Goal: Transaction & Acquisition: Purchase product/service

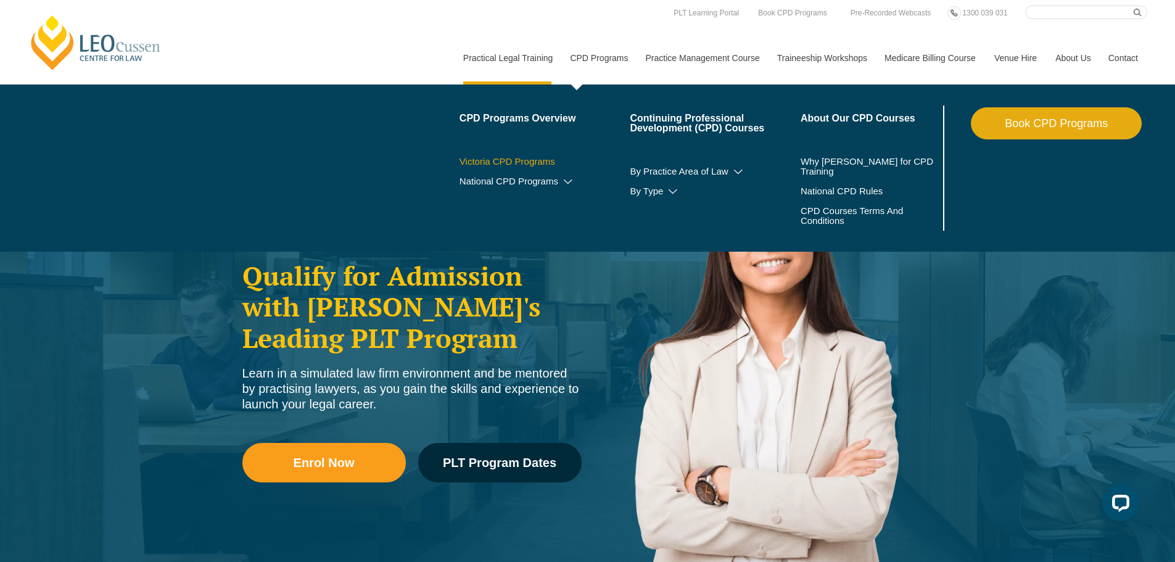
click at [532, 160] on link "Victoria CPD Programs" at bounding box center [545, 162] width 171 height 10
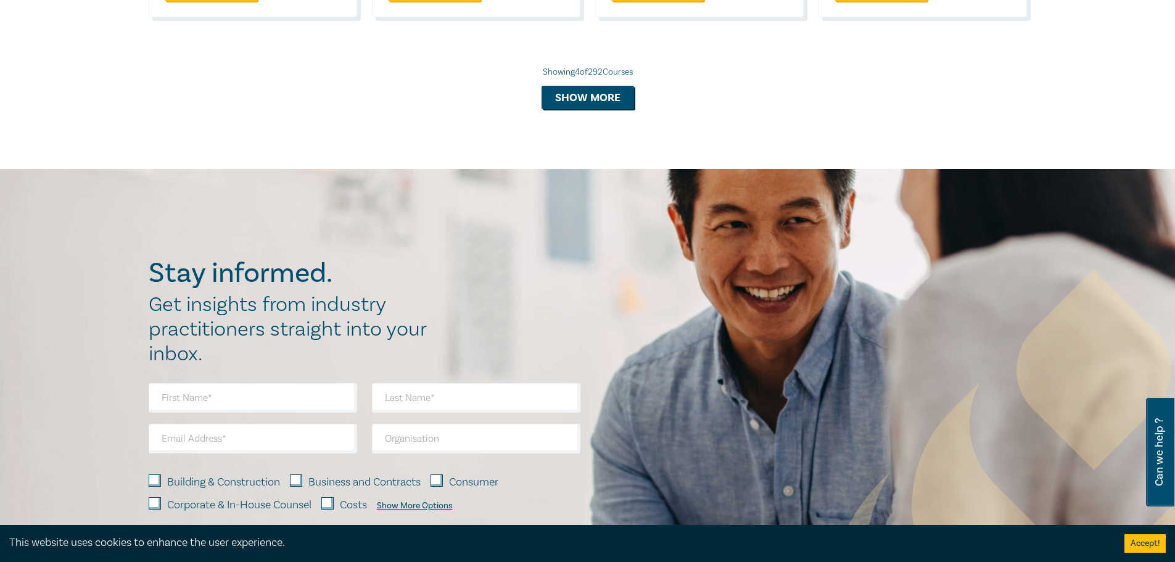
scroll to position [1419, 0]
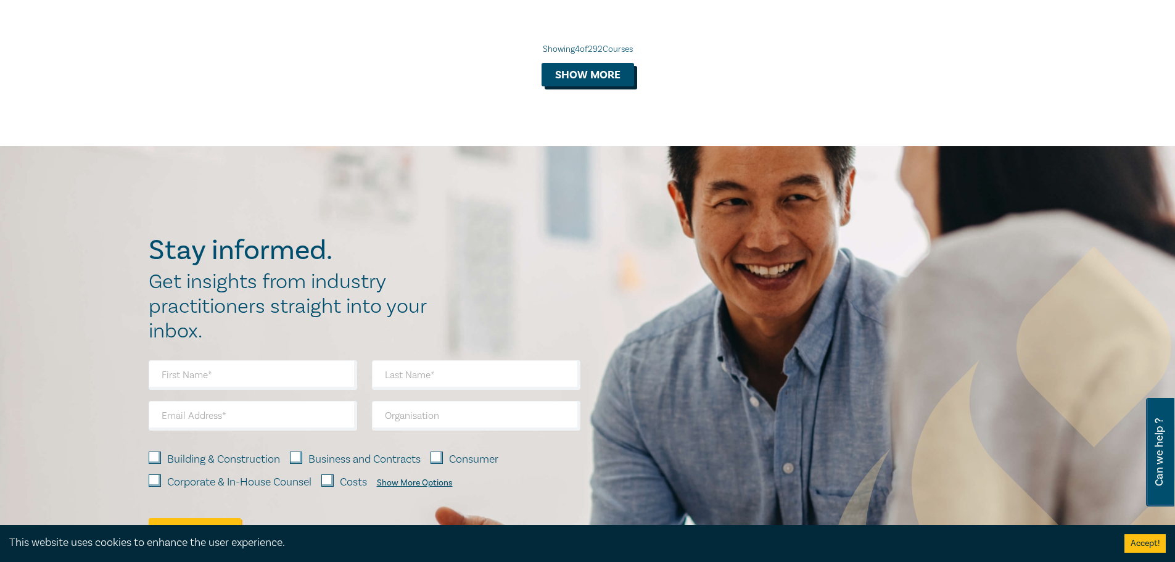
click at [621, 77] on button "Show more" at bounding box center [588, 74] width 93 height 23
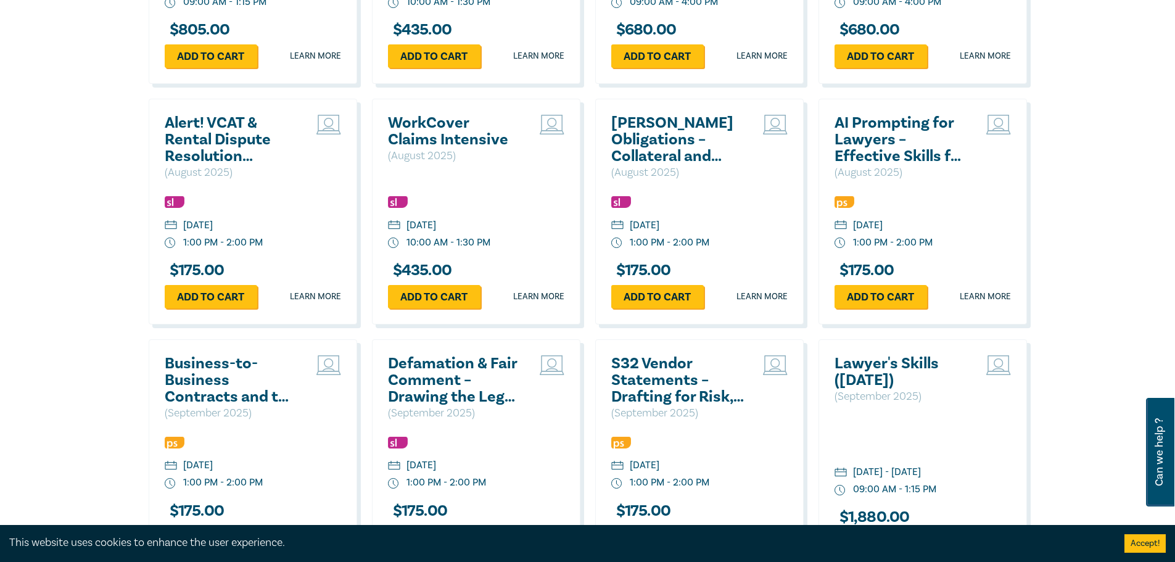
scroll to position [1543, 0]
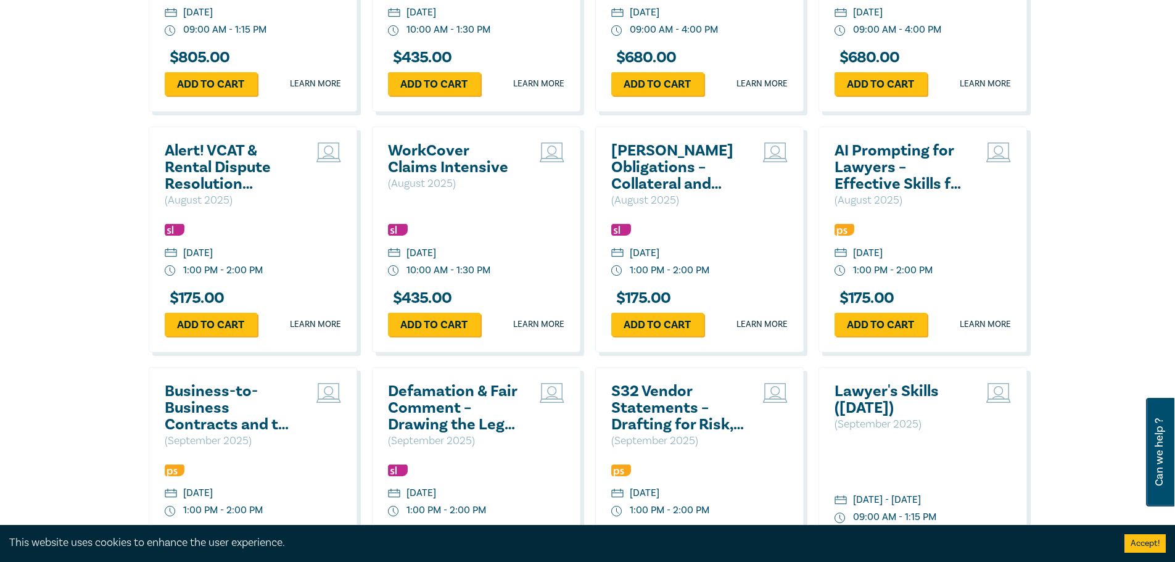
click at [904, 158] on h2 "AI Prompting for Lawyers – Effective Skills for Legal Practice" at bounding box center [901, 168] width 133 height 50
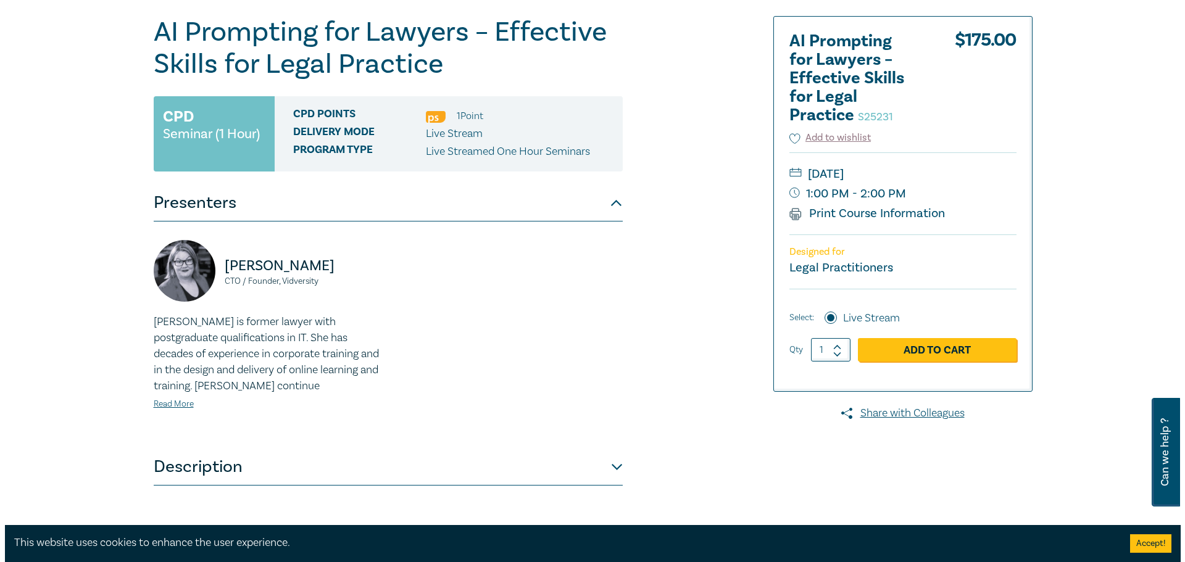
scroll to position [123, 0]
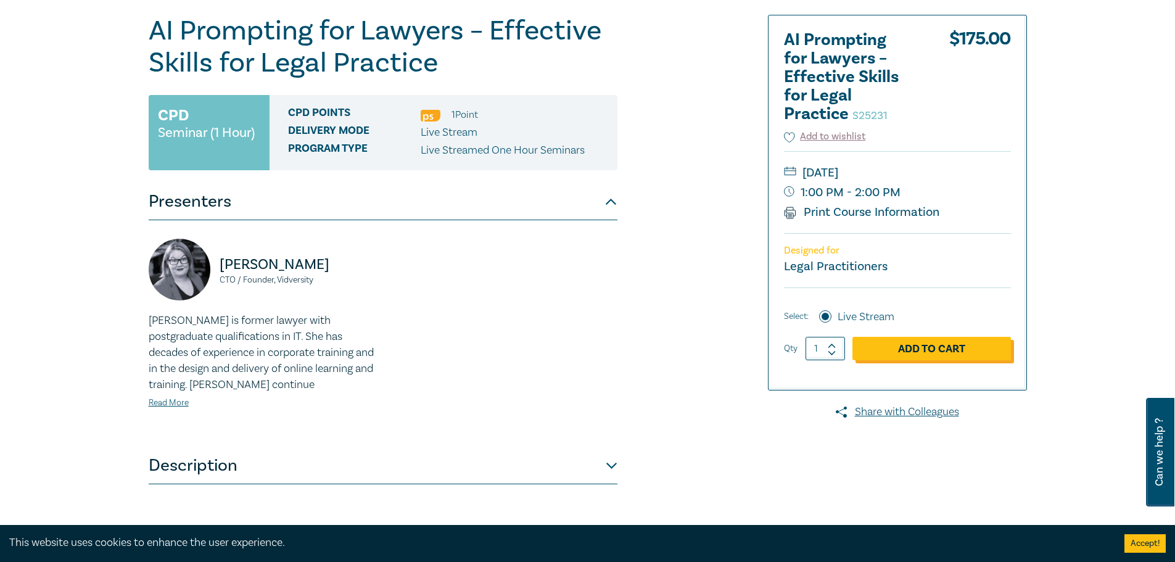
click at [974, 353] on link "Add to Cart" at bounding box center [932, 348] width 159 height 23
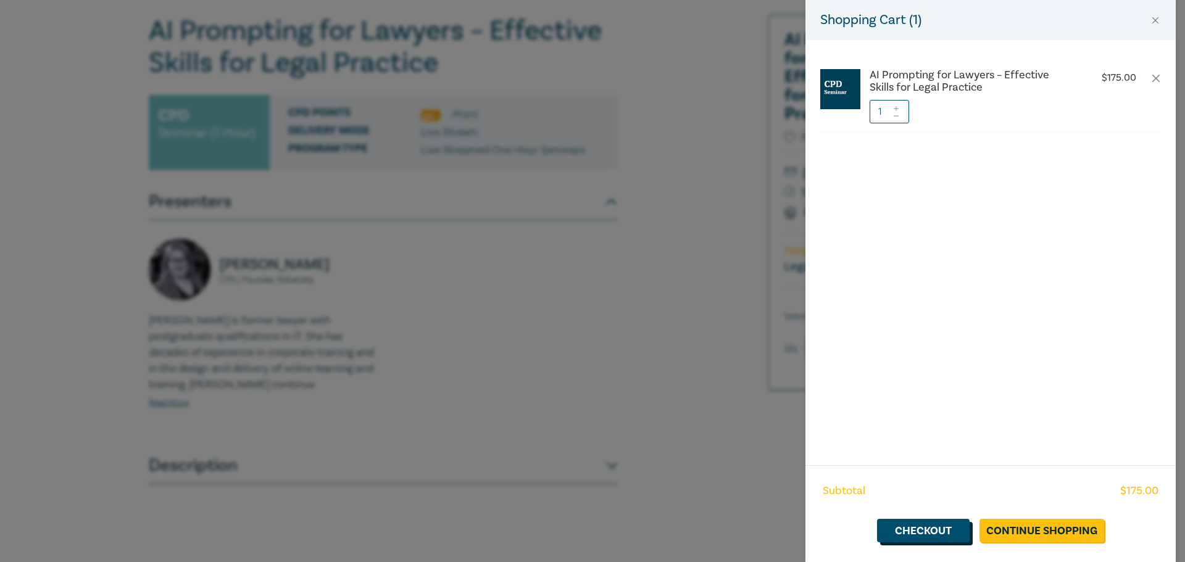
click at [939, 529] on link "Checkout" at bounding box center [923, 530] width 93 height 23
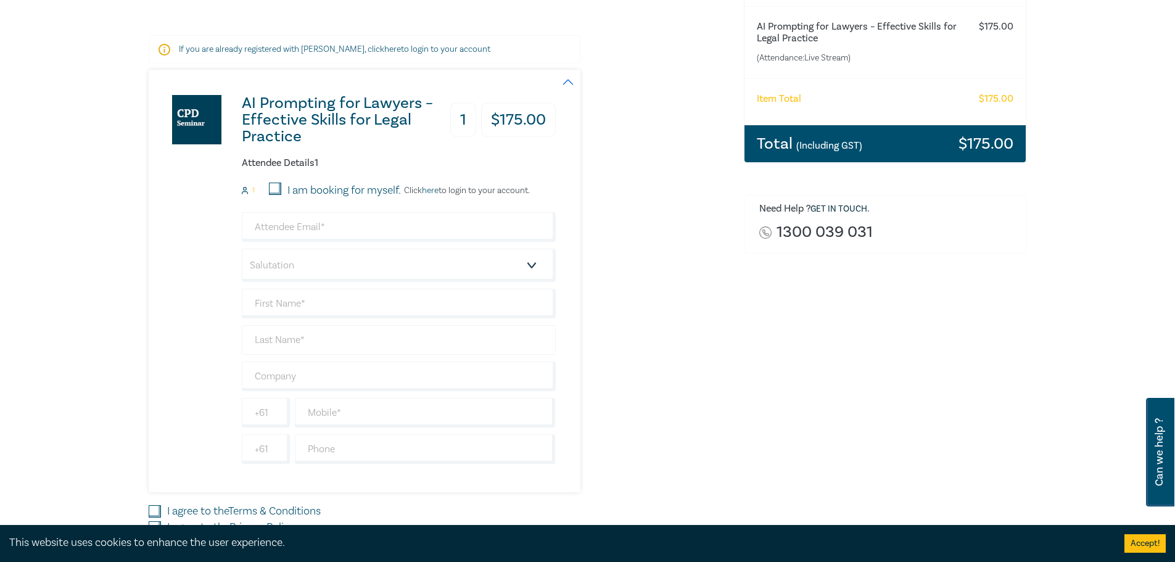
scroll to position [185, 0]
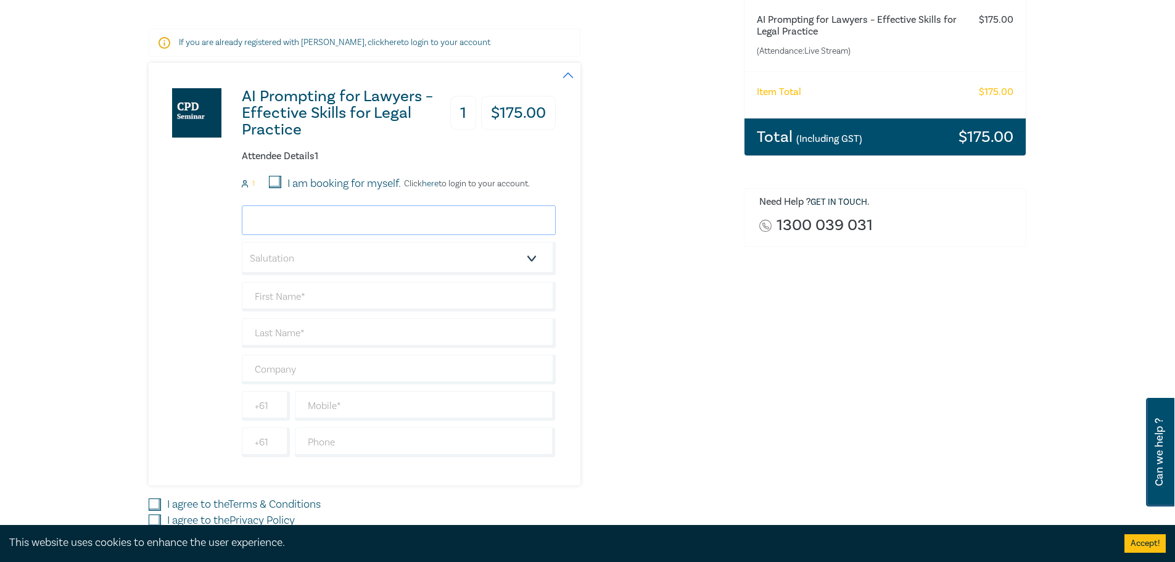
click at [398, 207] on input "email" at bounding box center [399, 220] width 314 height 30
type input "td@frdlaw.com.au"
type input "Timothy"
type input "Davies"
type input "0358214566"
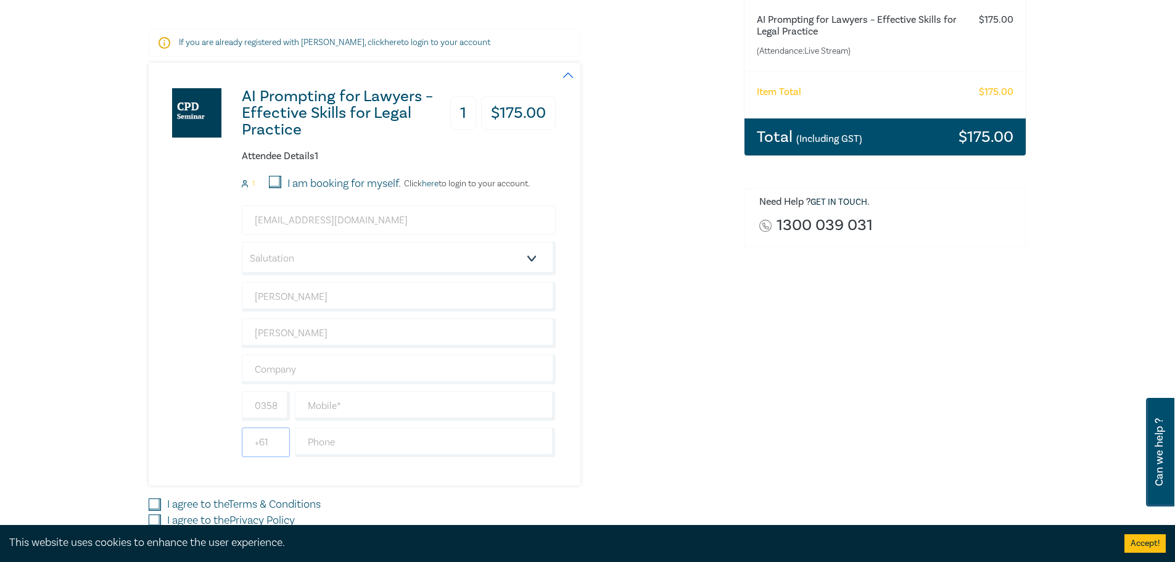
type input "Australia"
click at [376, 257] on select "Salutation Mr. Mrs. Ms. Miss Dr. Prof. Other" at bounding box center [399, 258] width 314 height 33
select select "Mr."
click at [242, 242] on select "Salutation Mr. Mrs. Ms. Miss Dr. Prof. Other" at bounding box center [399, 258] width 314 height 33
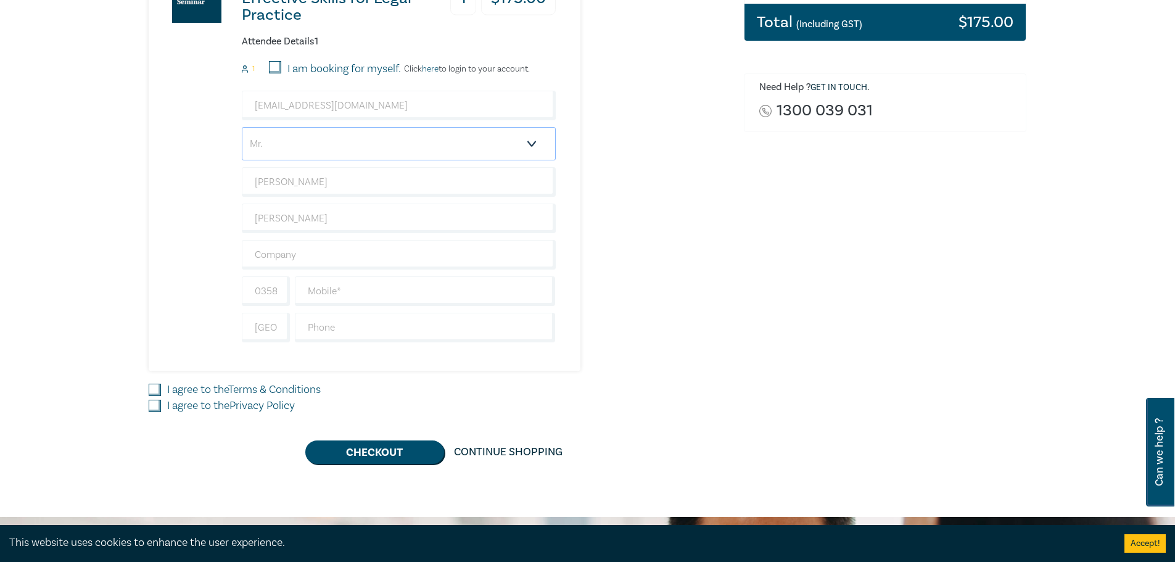
scroll to position [370, 0]
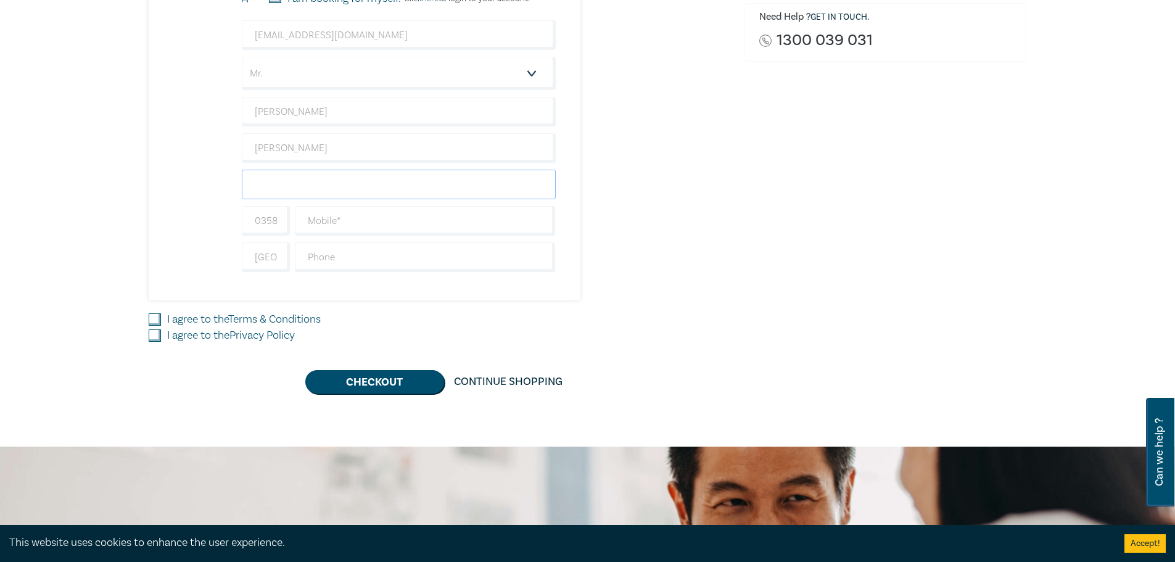
click at [283, 184] on input "text" at bounding box center [399, 185] width 314 height 30
type input "Faram Ritchie Davies"
type input "214566"
click at [152, 317] on input "I agree to the Terms & Conditions" at bounding box center [155, 319] width 12 height 12
checkbox input "true"
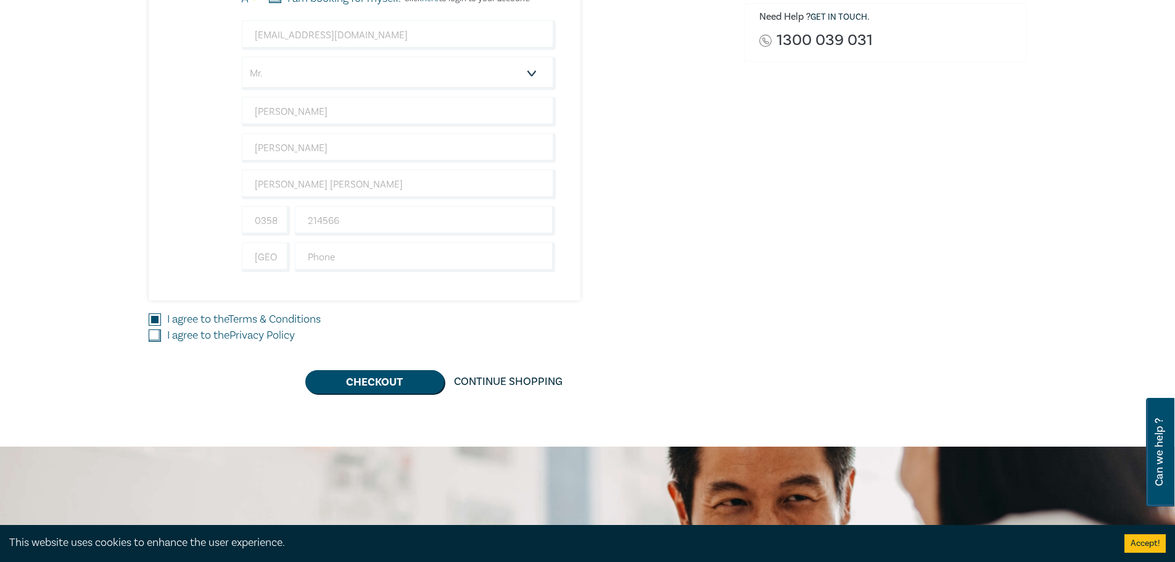
click at [155, 338] on input "I agree to the Privacy Policy" at bounding box center [155, 335] width 12 height 12
checkbox input "true"
click at [380, 381] on button "Checkout" at bounding box center [374, 381] width 139 height 23
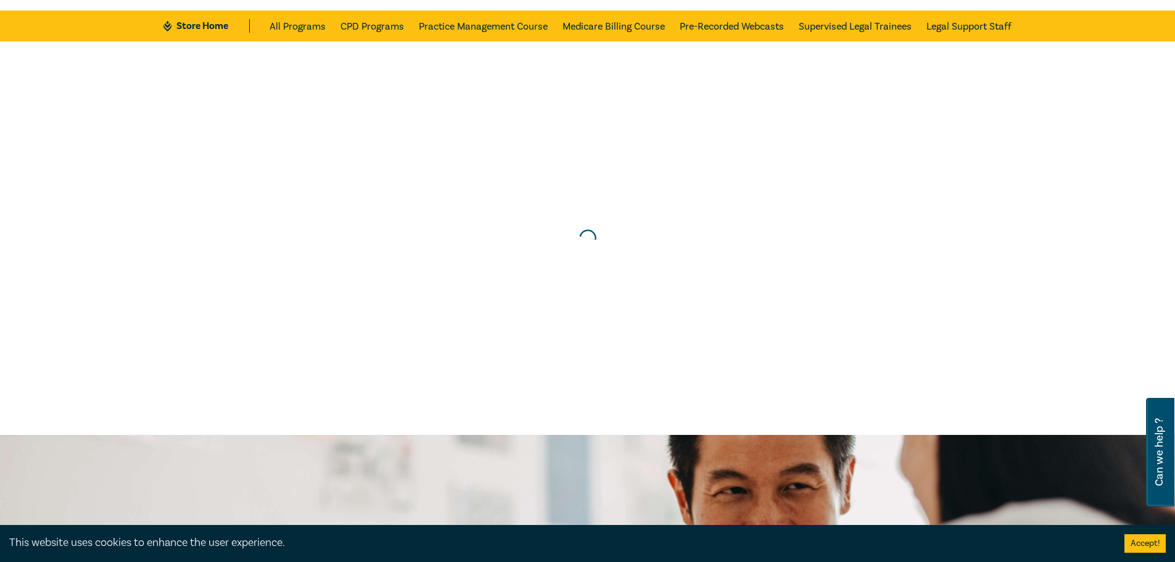
scroll to position [0, 0]
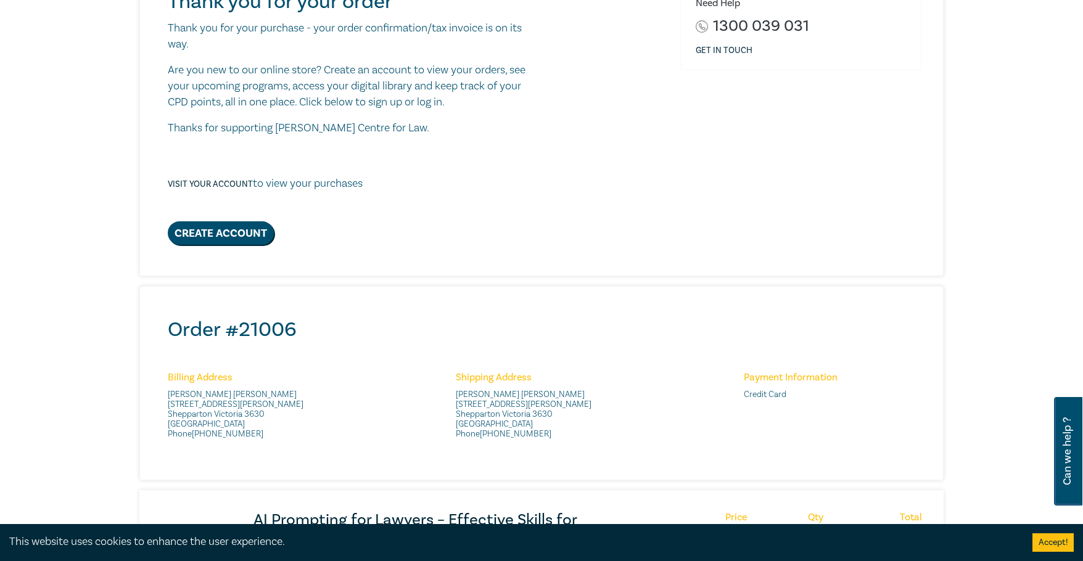
scroll to position [62, 0]
